Goal: Task Accomplishment & Management: Manage account settings

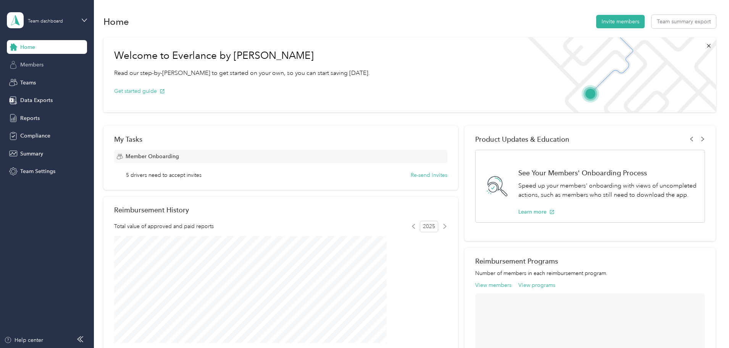
click at [29, 64] on span "Members" at bounding box center [31, 65] width 23 height 8
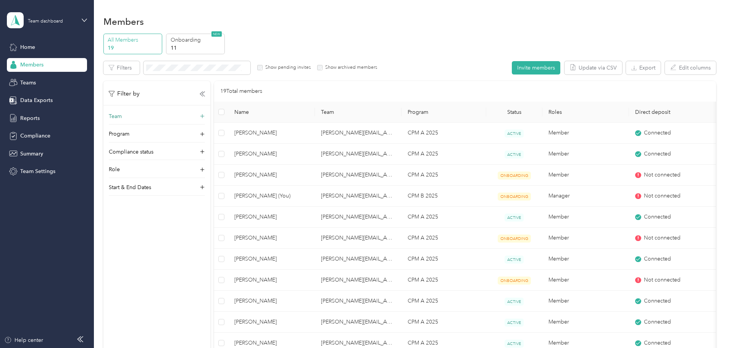
click at [206, 117] on icon at bounding box center [202, 117] width 8 height 8
click at [206, 164] on icon at bounding box center [202, 165] width 8 height 8
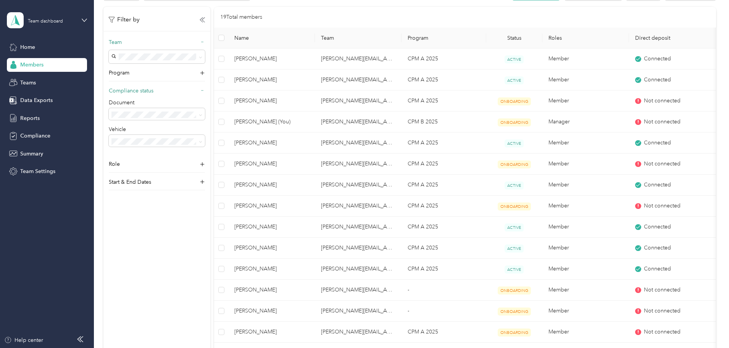
scroll to position [76, 0]
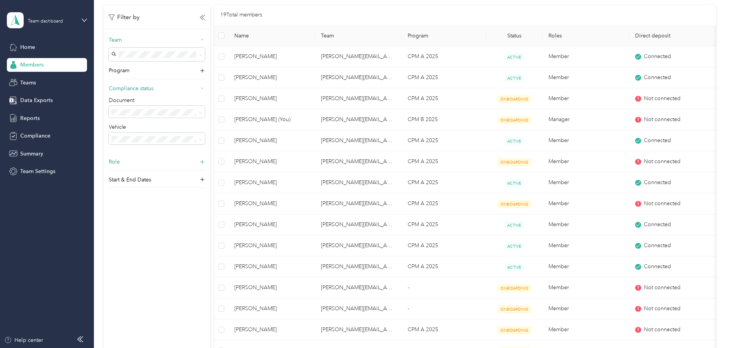
click at [206, 163] on icon at bounding box center [202, 162] width 8 height 8
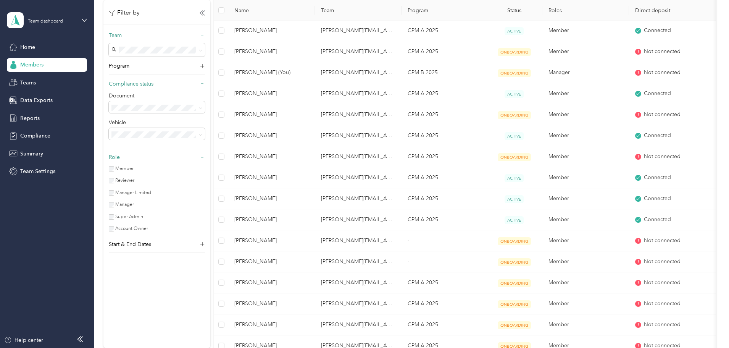
scroll to position [153, 0]
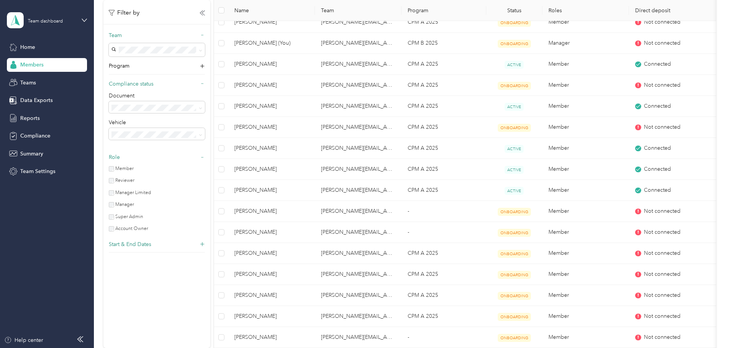
click at [205, 243] on icon at bounding box center [202, 244] width 5 height 5
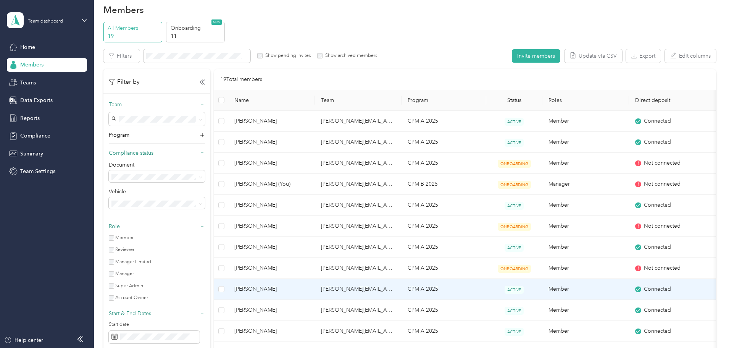
scroll to position [0, 0]
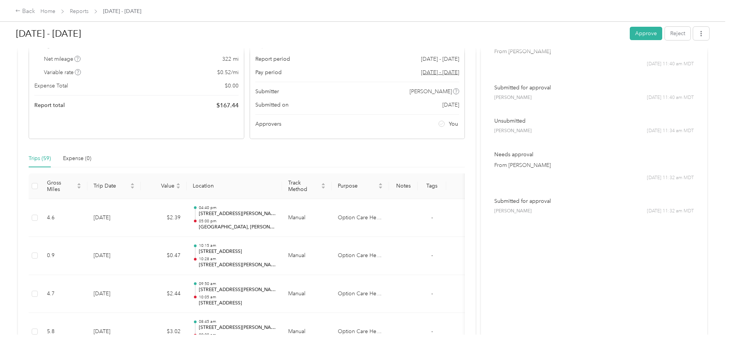
scroll to position [76, 0]
click at [630, 30] on button "Approve" at bounding box center [646, 33] width 32 height 13
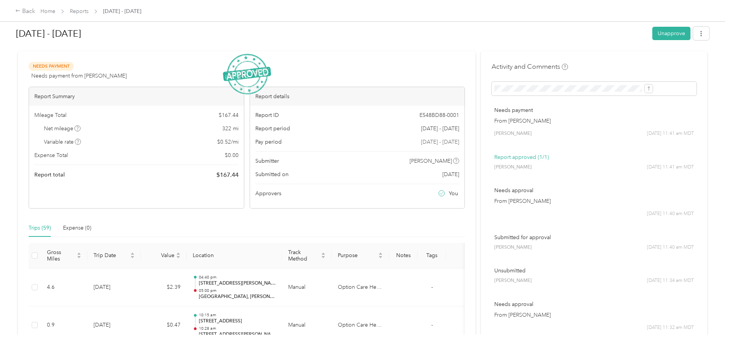
scroll to position [0, 0]
